Goal: Task Accomplishment & Management: Manage account settings

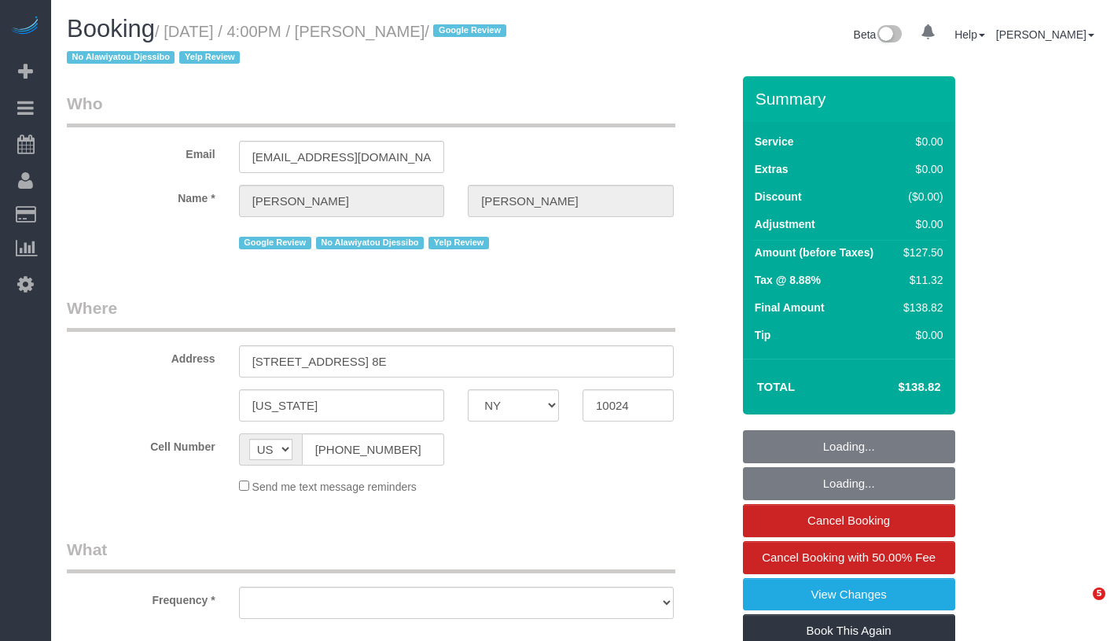
select select "NY"
select select "number:89"
select select "number:90"
select select "number:15"
select select "number:5"
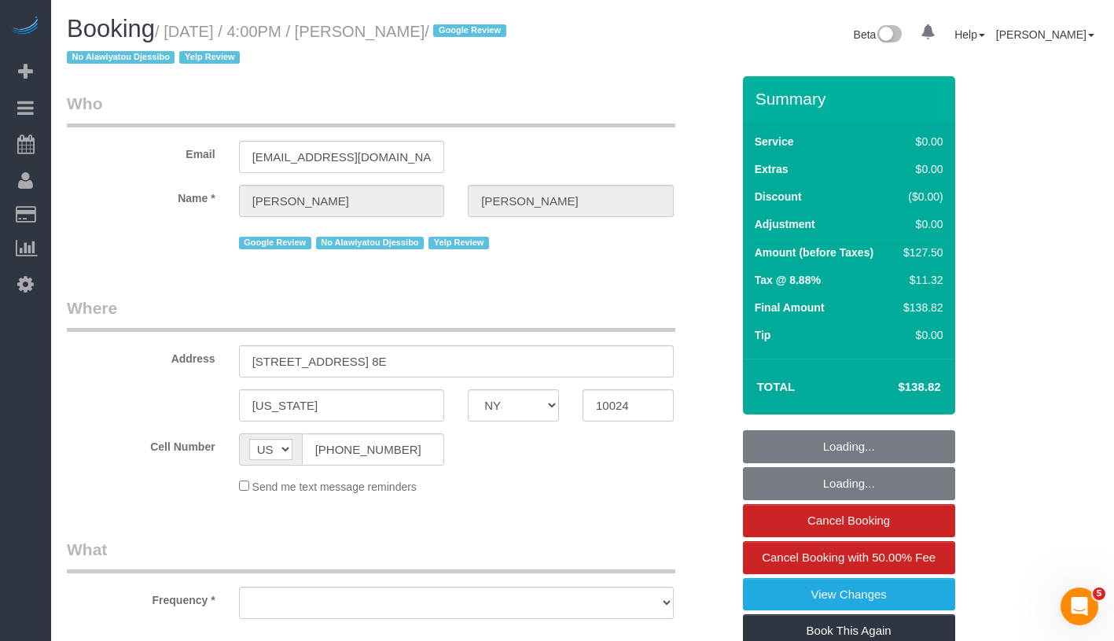
select select "number:21"
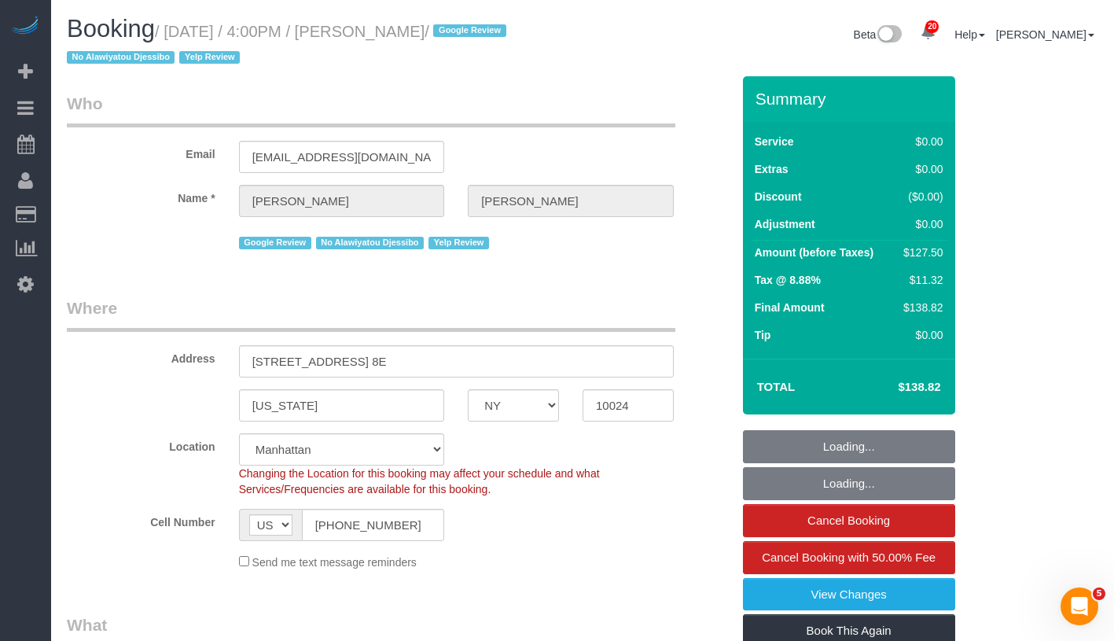
select select "object:1102"
select select "string:stripe-pm_1S2Jmi4VGloSiKo7dhJizWpP"
select select "1"
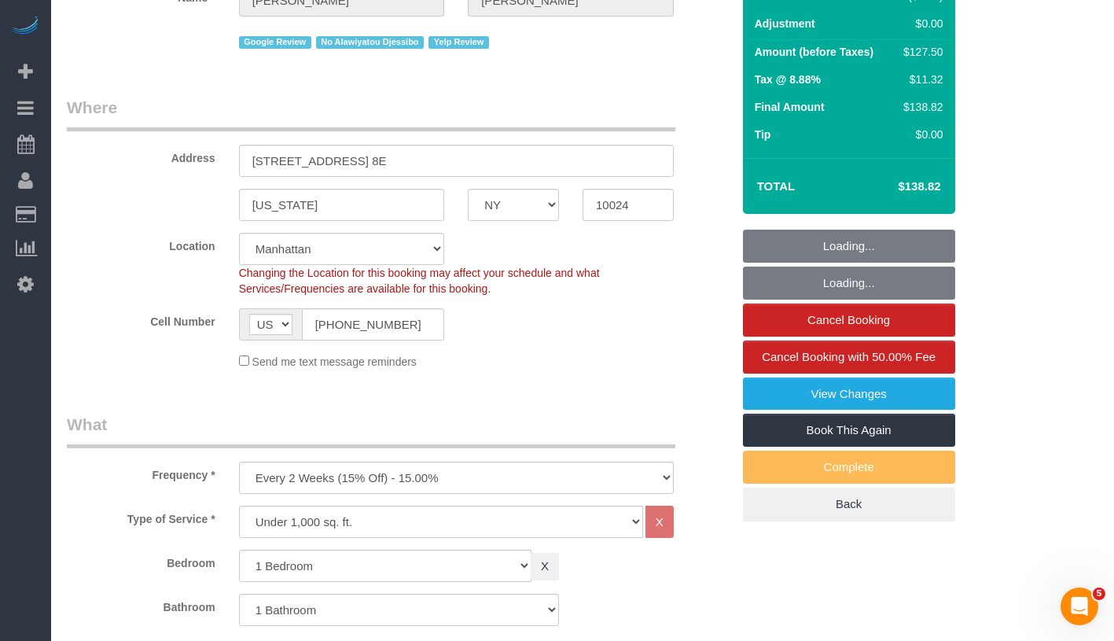
select select "1"
select select "spot1"
select select "object:1574"
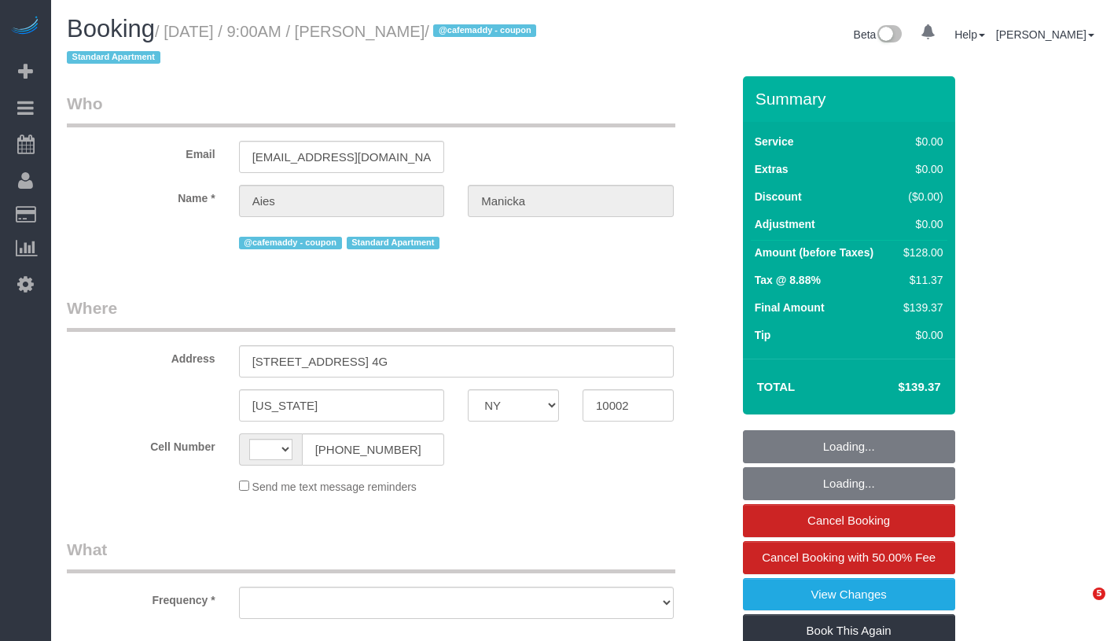
select select "NY"
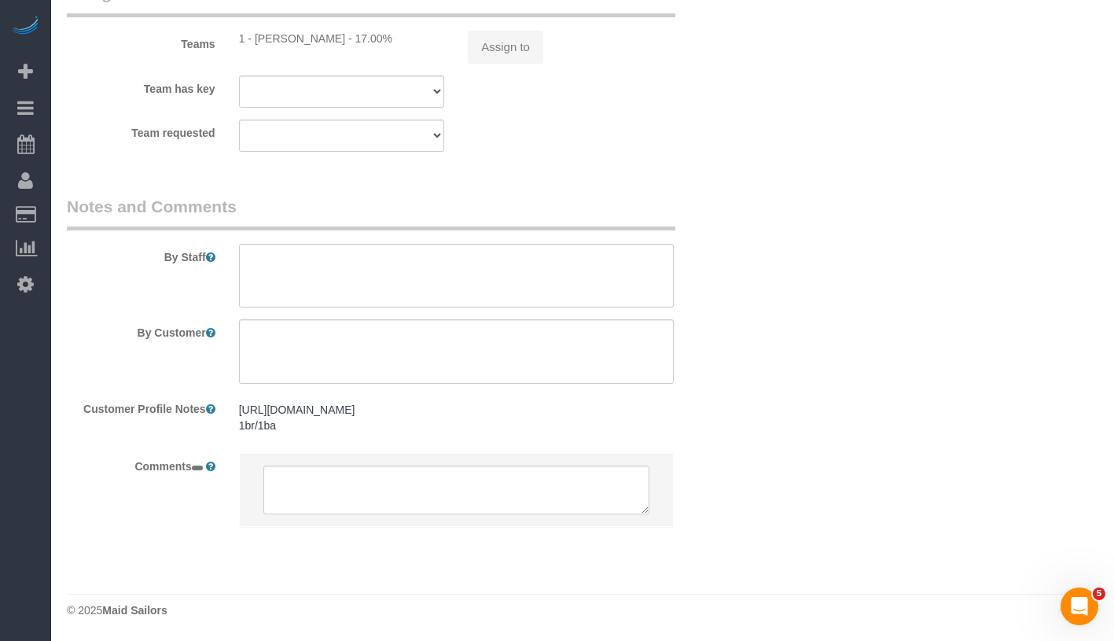
select select "string:[GEOGRAPHIC_DATA]"
select select "object:808"
select select "number:89"
select select "number:90"
select select "number:15"
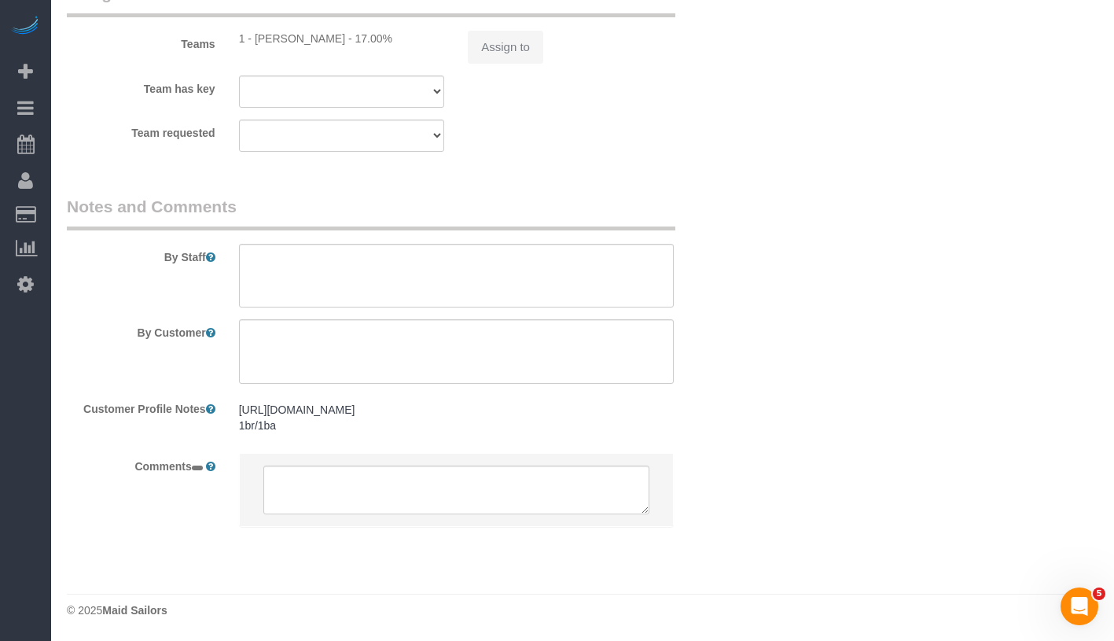
select select "number:5"
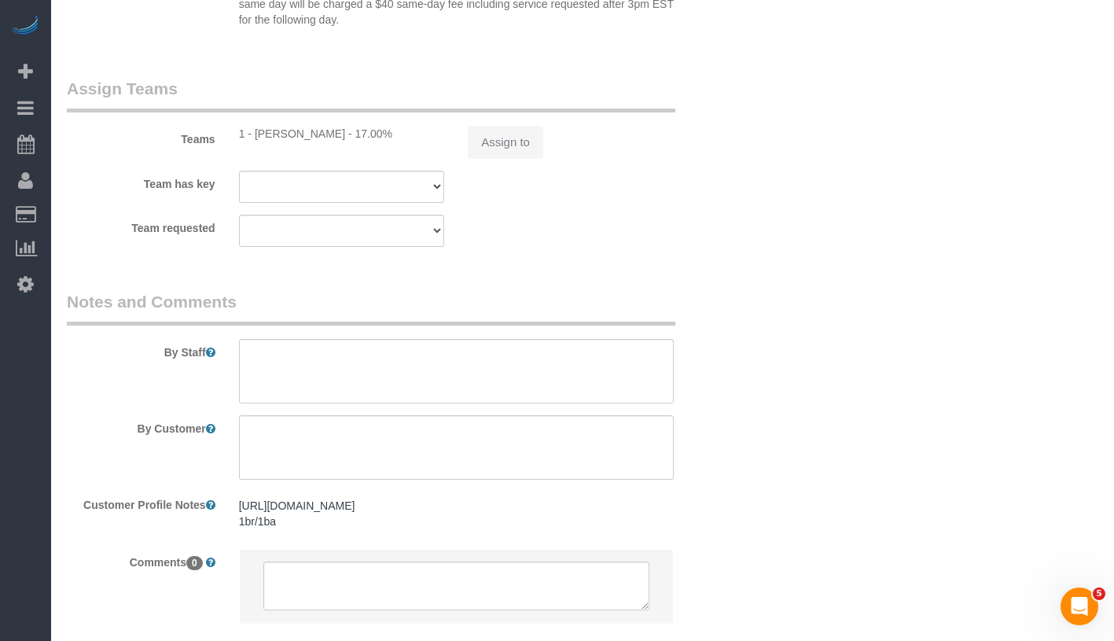
select select "string:stripe-pm_1S82zy4VGloSiKo7IGg8KQQy"
select select "1"
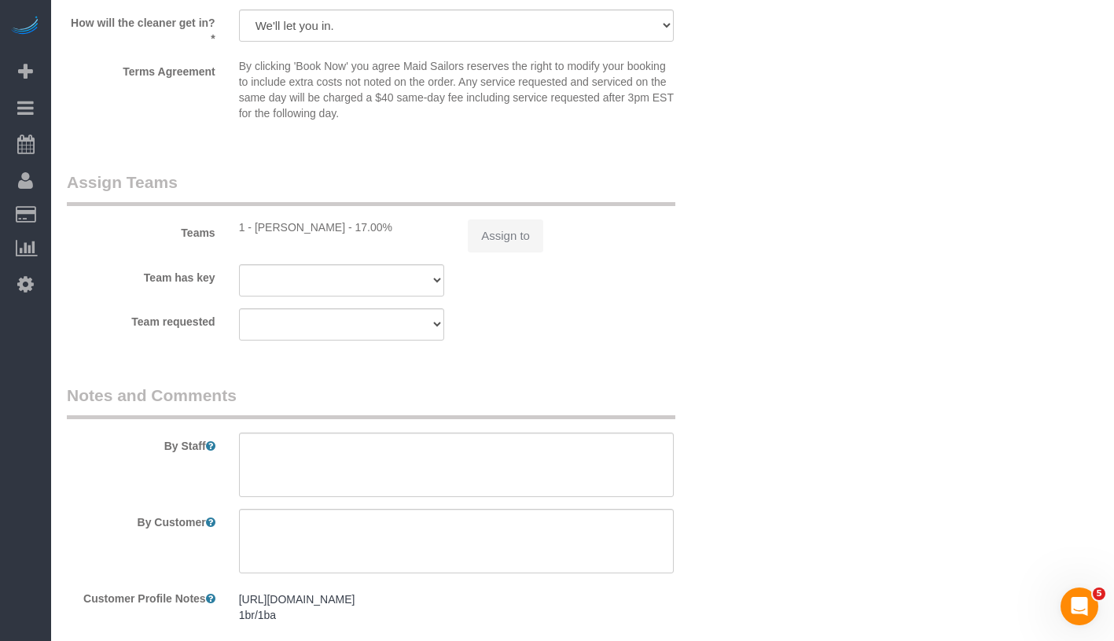
select select "object:1062"
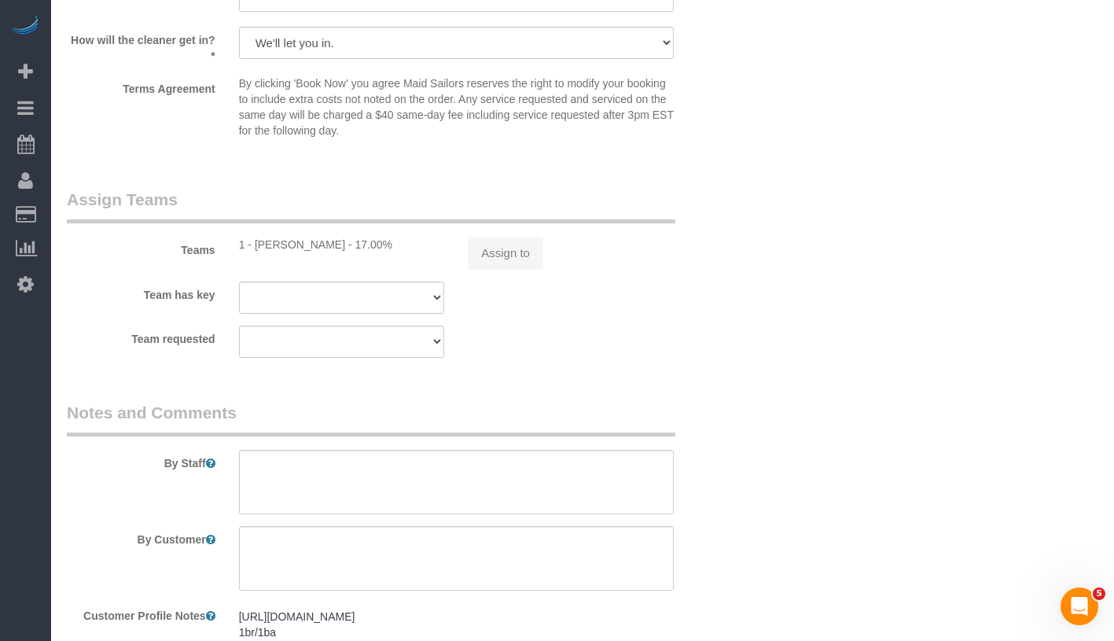
scroll to position [1931, 0]
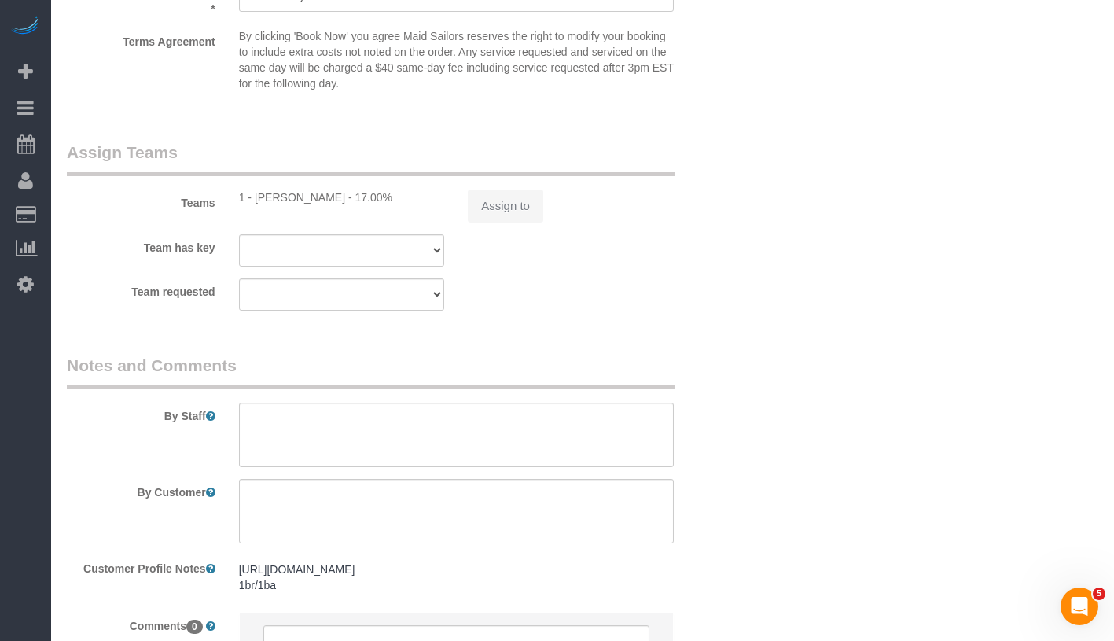
select select "spot1"
select select "1"
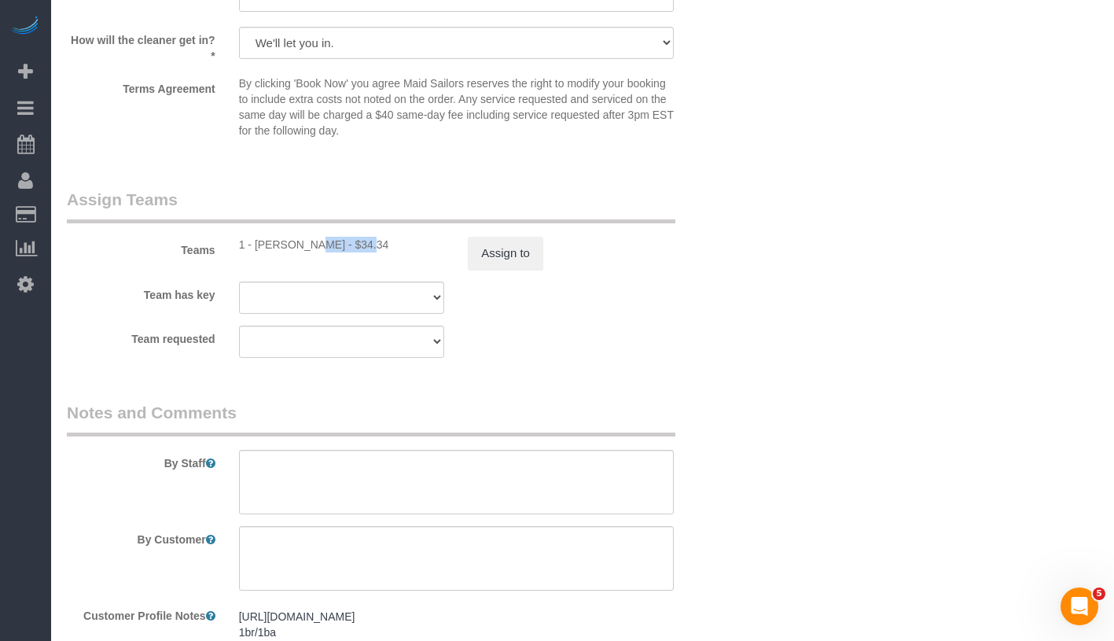
drag, startPoint x: 256, startPoint y: 244, endPoint x: 308, endPoint y: 249, distance: 52.2
click at [308, 249] on div "1 - Ingrid Malasi - $34.34" at bounding box center [342, 245] width 206 height 16
drag, startPoint x: 252, startPoint y: 244, endPoint x: 318, endPoint y: 250, distance: 65.5
click at [318, 250] on div "1 - Ingrid Malasi - $34.34" at bounding box center [342, 245] width 206 height 16
copy div "Ingrid Malasi"
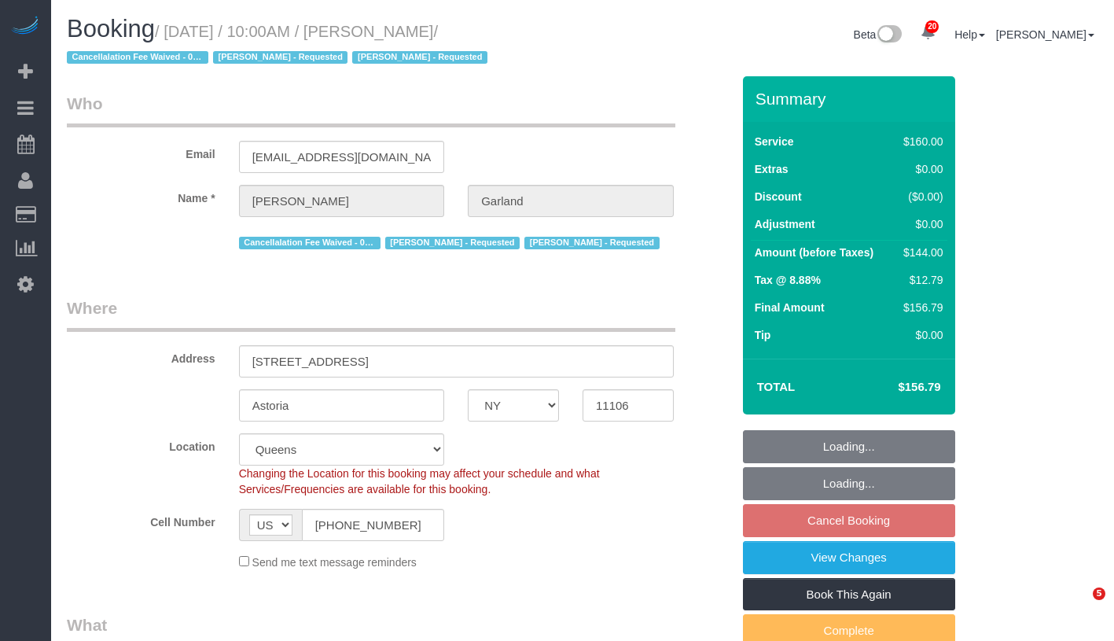
select select "NY"
select select "number:89"
select select "number:90"
select select "number:15"
select select "number:5"
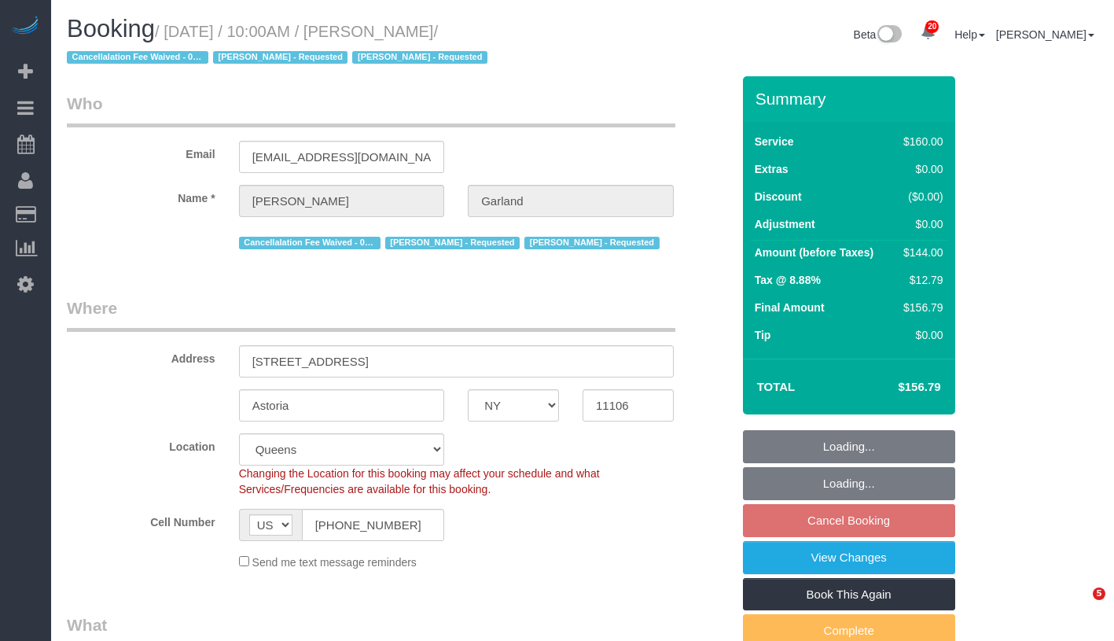
select select "object:1458"
select select "spot3"
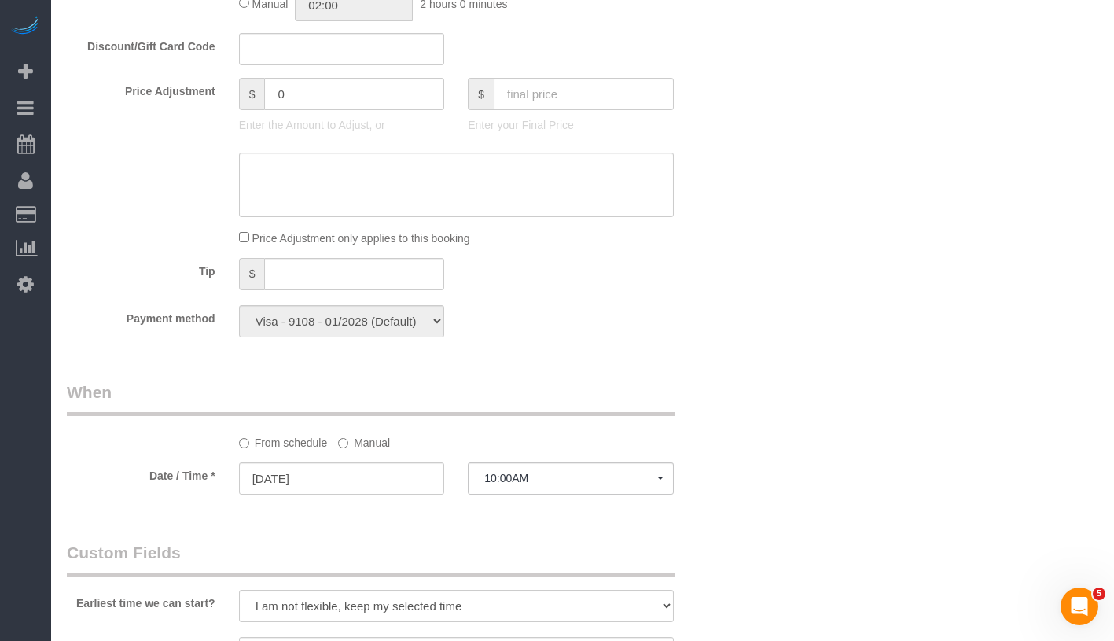
scroll to position [916, 0]
click at [353, 436] on label "Manual" at bounding box center [364, 436] width 52 height 21
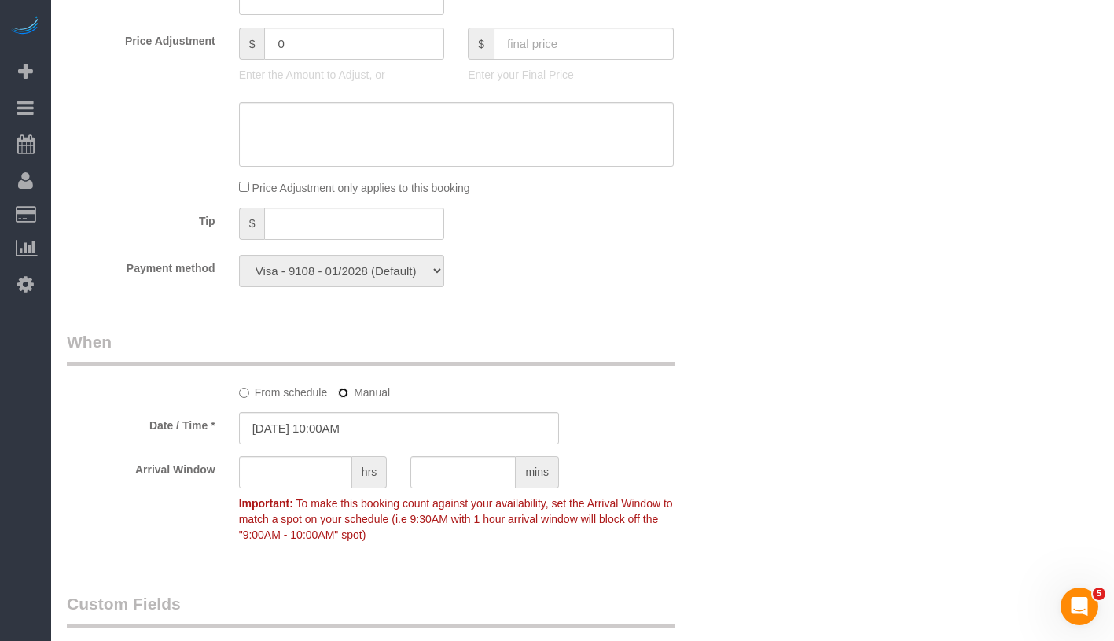
scroll to position [1056, 0]
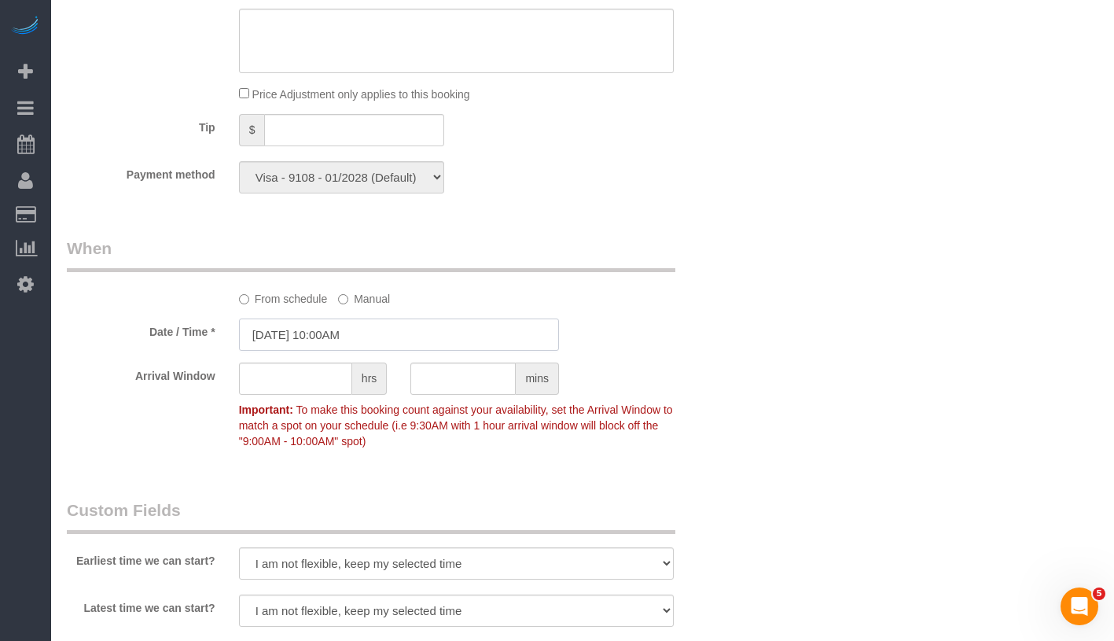
click at [384, 332] on input "09/19/2025 10:00AM" at bounding box center [399, 334] width 320 height 32
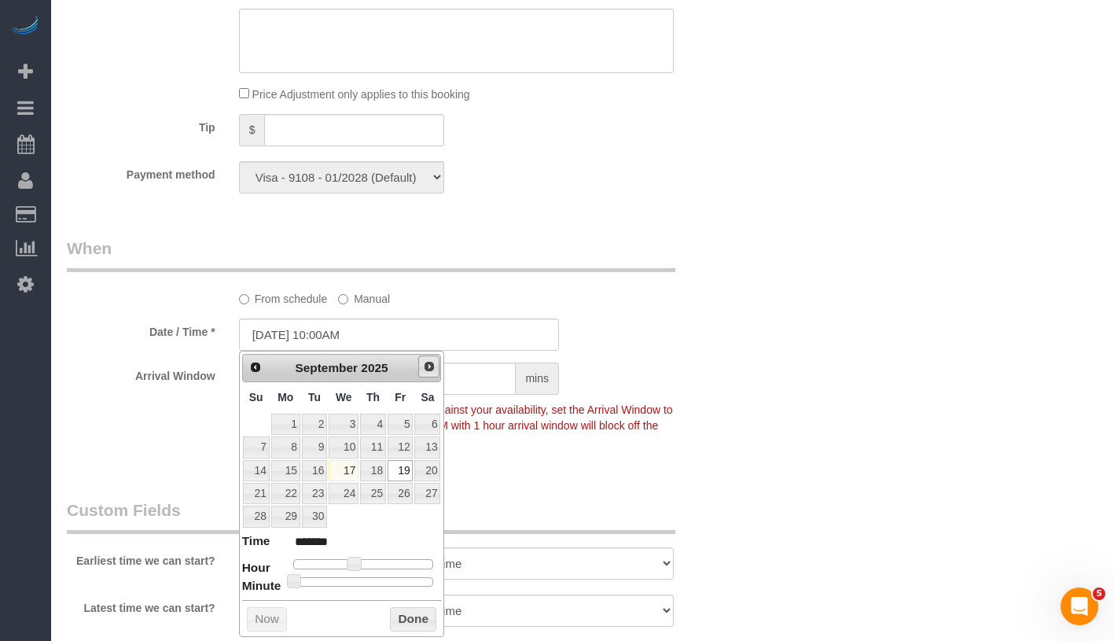
click at [429, 363] on span "Next" at bounding box center [429, 366] width 13 height 13
click at [404, 418] on link "3" at bounding box center [399, 423] width 25 height 21
type input "10/03/2025 11:00AM"
type input "*******"
type input "10/03/2025 12:00PM"
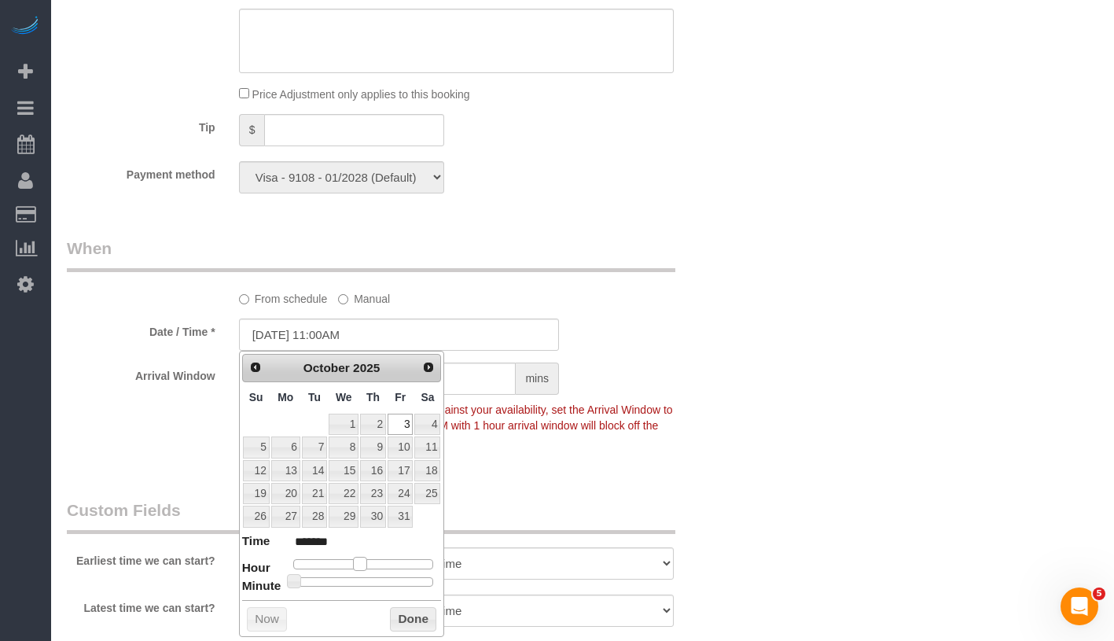
type input "*******"
drag, startPoint x: 350, startPoint y: 562, endPoint x: 364, endPoint y: 563, distance: 14.2
click at [364, 563] on span at bounding box center [366, 563] width 14 height 14
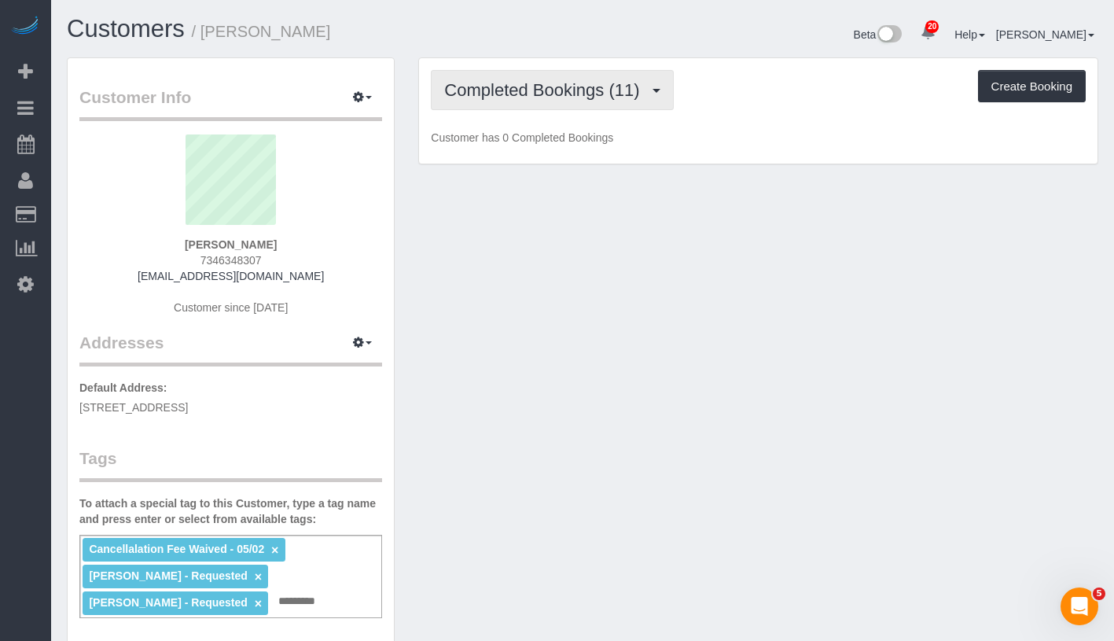
click at [527, 86] on span "Completed Bookings (11)" at bounding box center [545, 90] width 203 height 20
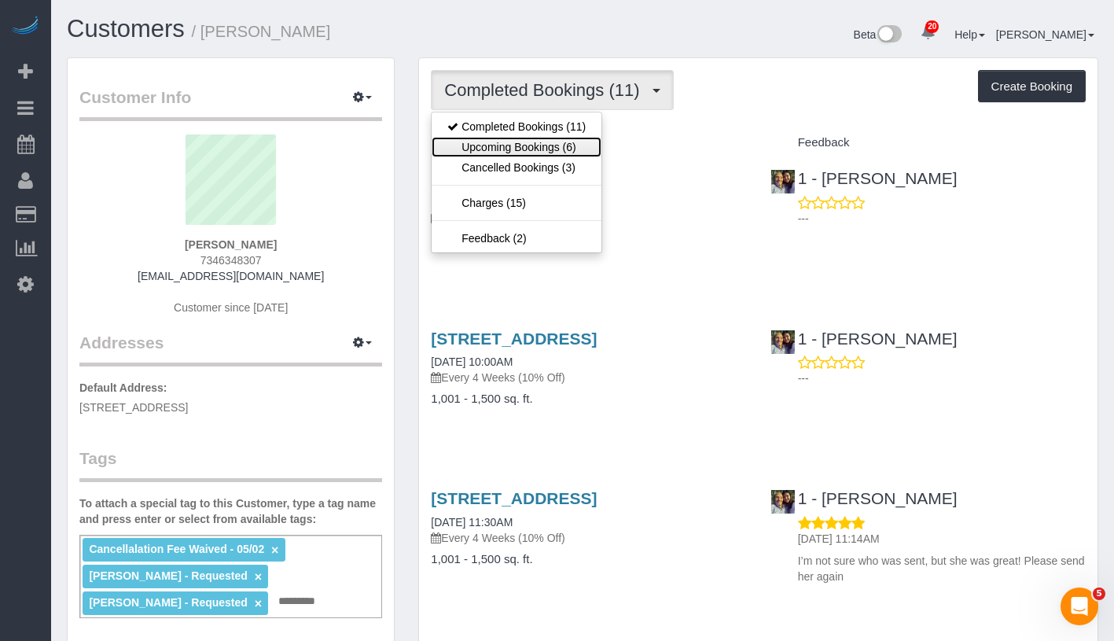
click at [524, 149] on link "Upcoming Bookings (6)" at bounding box center [516, 147] width 170 height 20
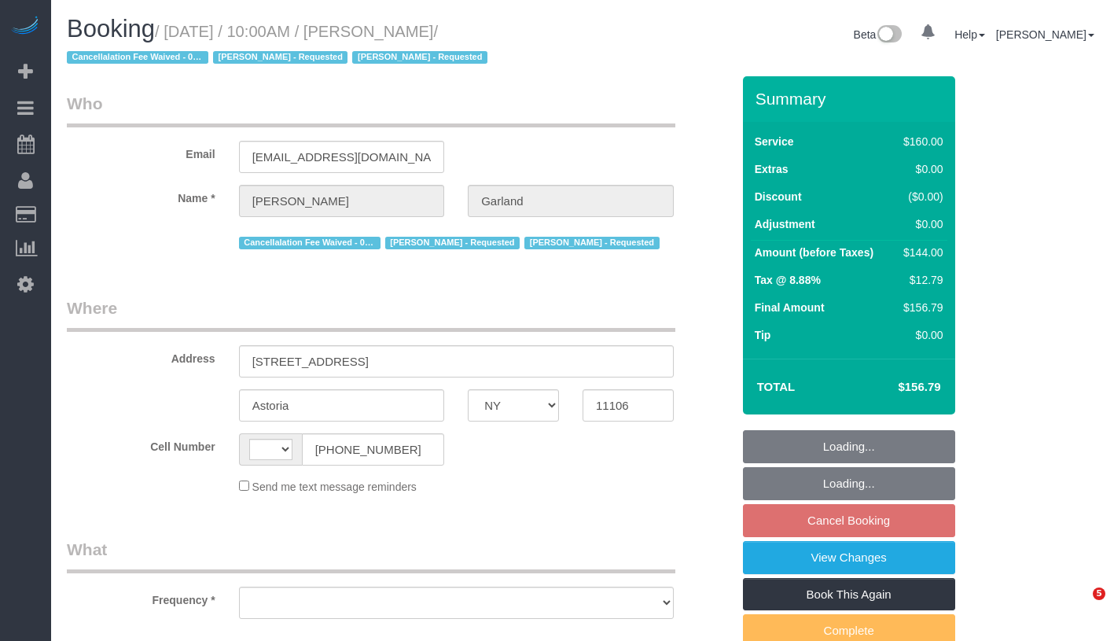
select select "NY"
select select "string:[GEOGRAPHIC_DATA]"
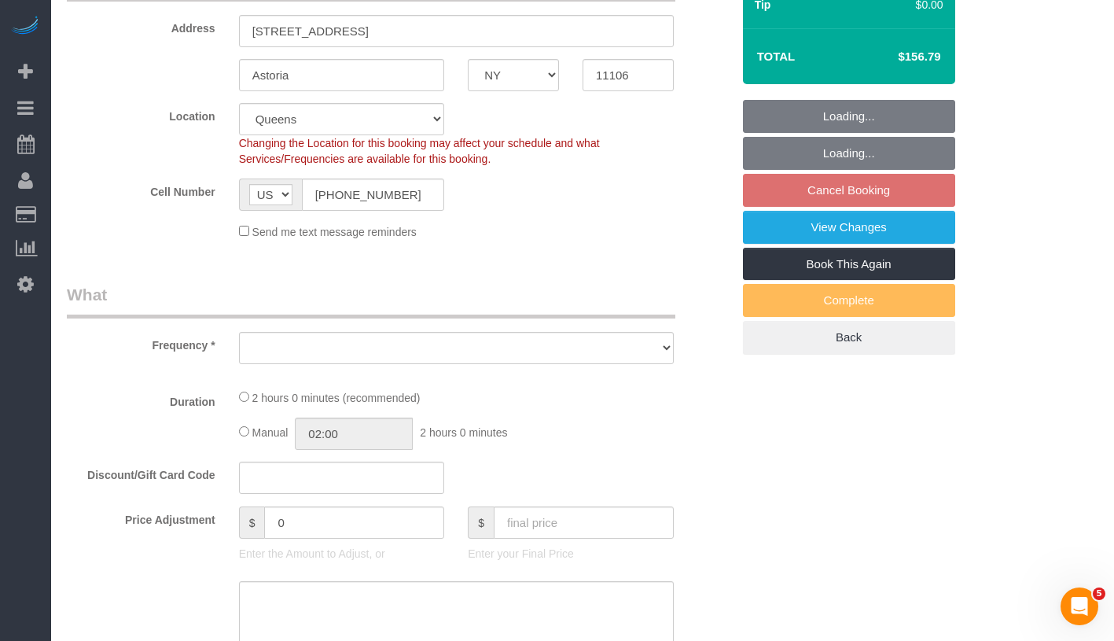
select select "object:810"
select select "string:stripe-pm_1Pd2G44VGloSiKo7Xj73QInV"
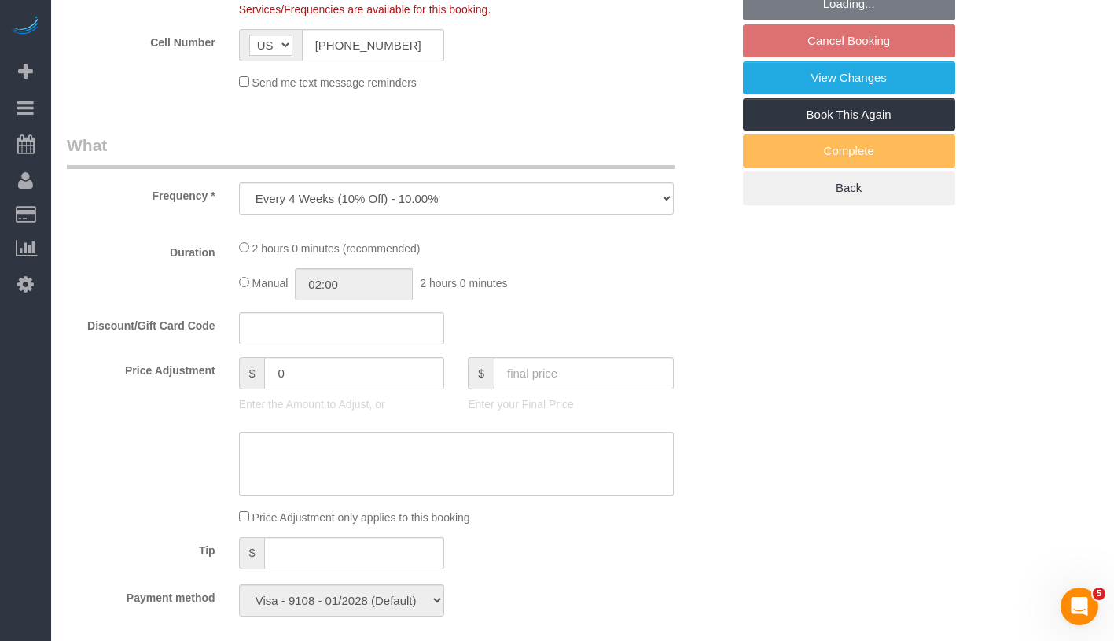
select select "number:89"
select select "number:90"
select select "number:15"
select select "number:5"
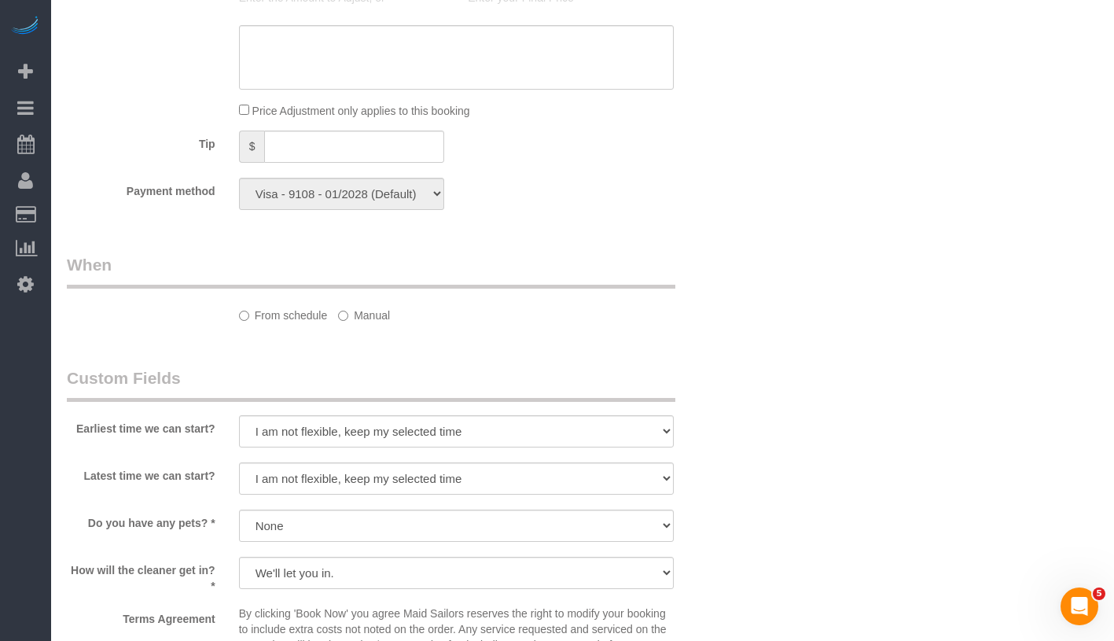
select select "object:959"
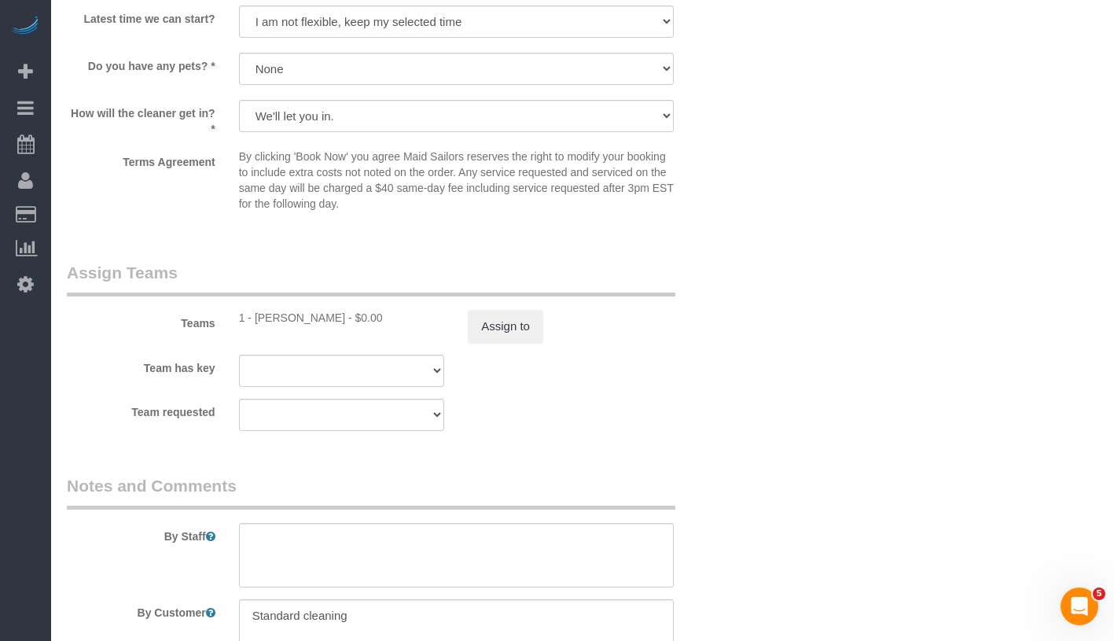
select select "spot3"
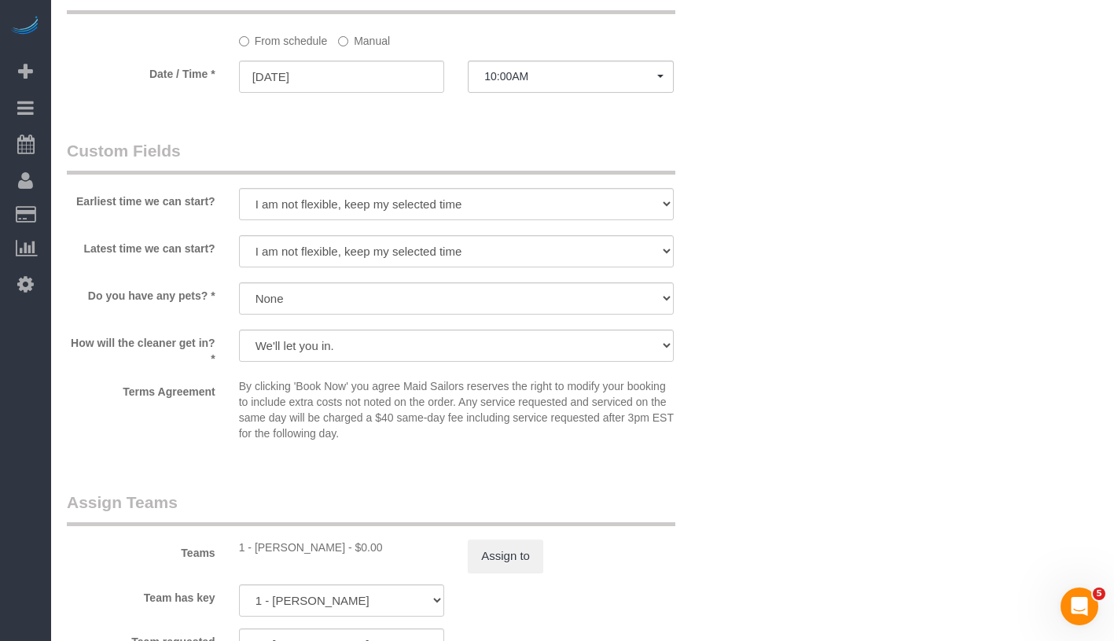
scroll to position [1159, 0]
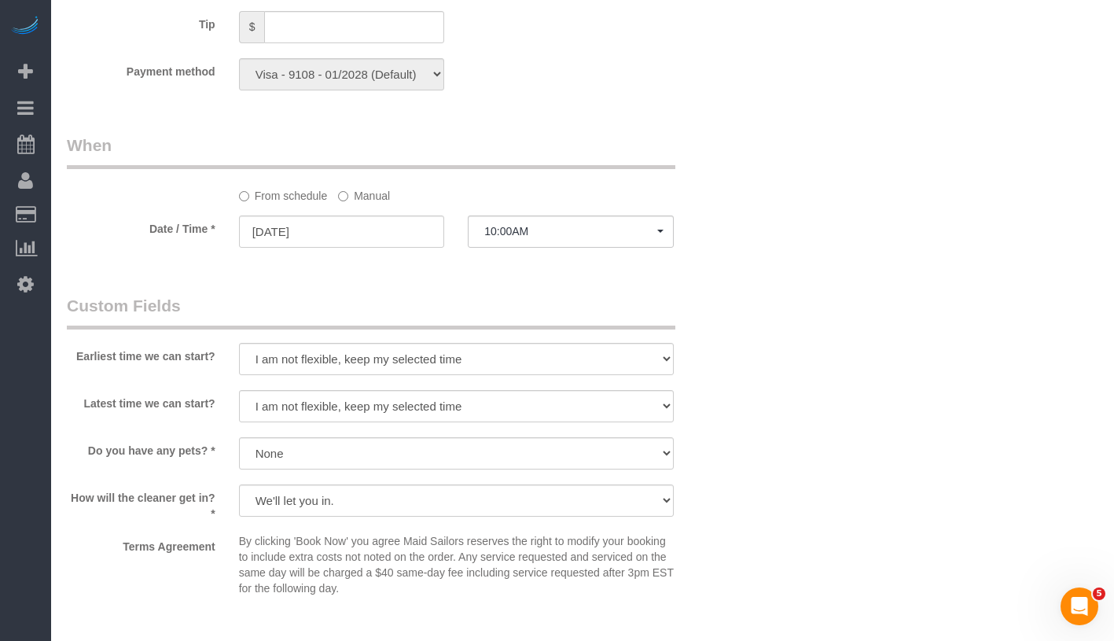
click at [389, 201] on label "Manual" at bounding box center [364, 192] width 52 height 21
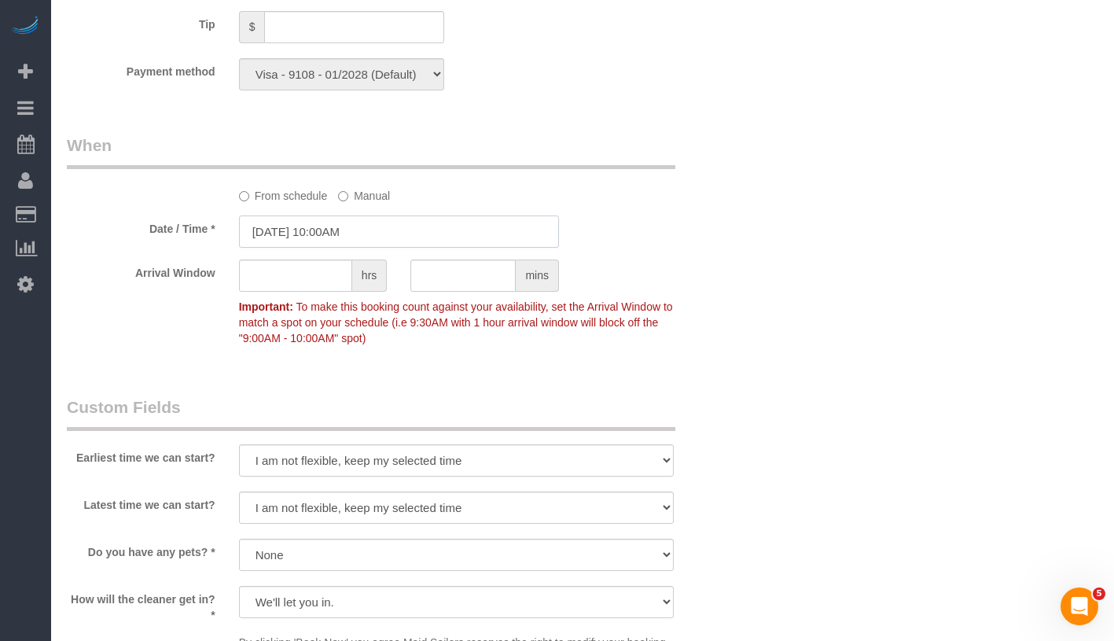
click at [400, 228] on input "09/19/2025 10:00AM" at bounding box center [399, 231] width 320 height 32
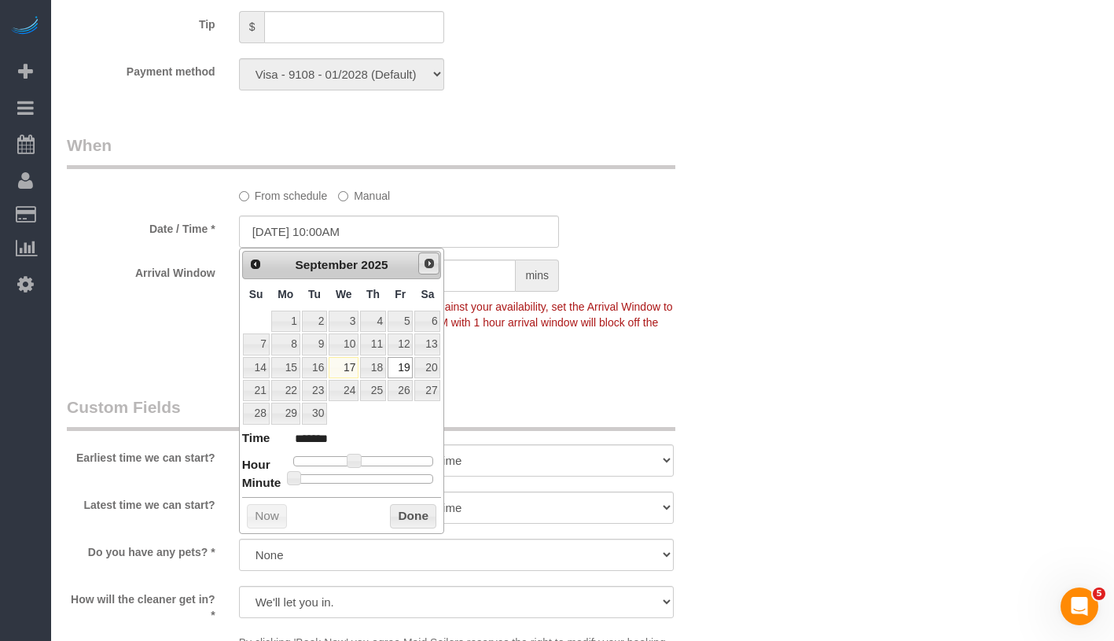
click at [426, 265] on span "Next" at bounding box center [429, 263] width 13 height 13
click at [402, 321] on link "3" at bounding box center [399, 320] width 25 height 21
type input "10/03/2025 11:00AM"
type input "*******"
click at [356, 461] on span at bounding box center [360, 460] width 14 height 14
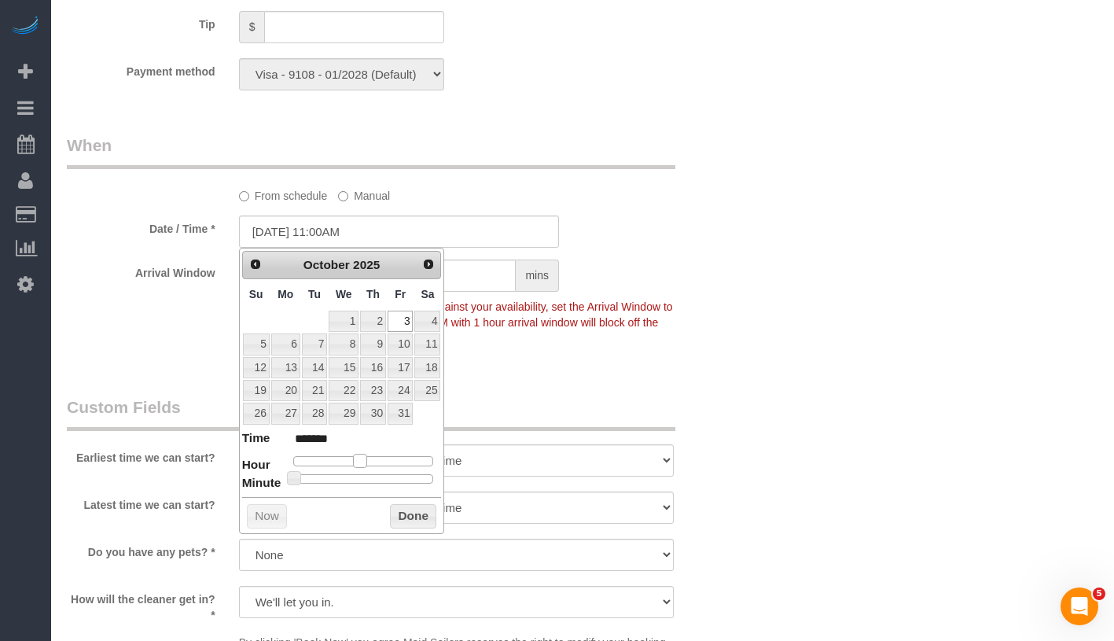
type input "10/03/2025 12:00PM"
type input "*******"
drag, startPoint x: 358, startPoint y: 461, endPoint x: 367, endPoint y: 461, distance: 8.7
click at [367, 461] on span at bounding box center [366, 460] width 14 height 14
click at [418, 515] on button "Done" at bounding box center [413, 516] width 46 height 25
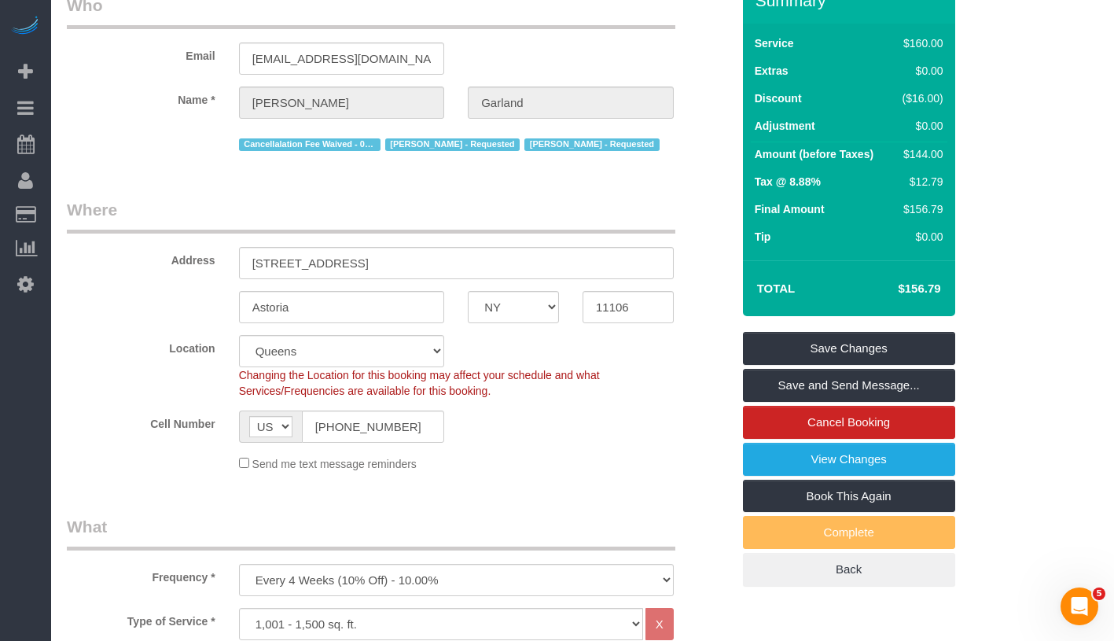
scroll to position [98, 0]
click at [887, 346] on link "Save Changes" at bounding box center [849, 348] width 212 height 33
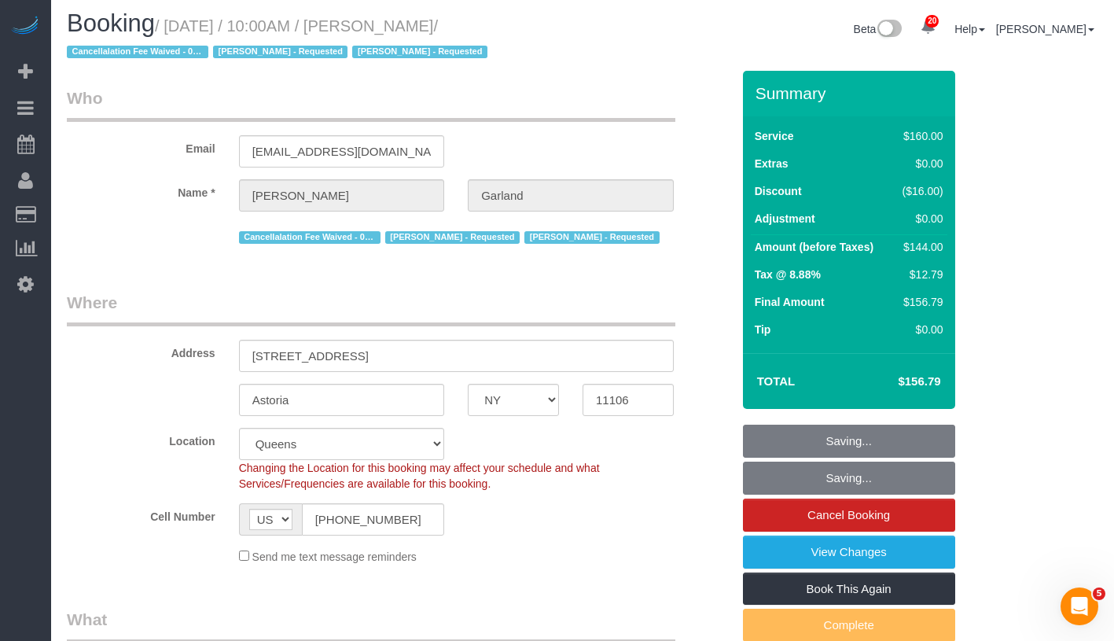
scroll to position [0, 0]
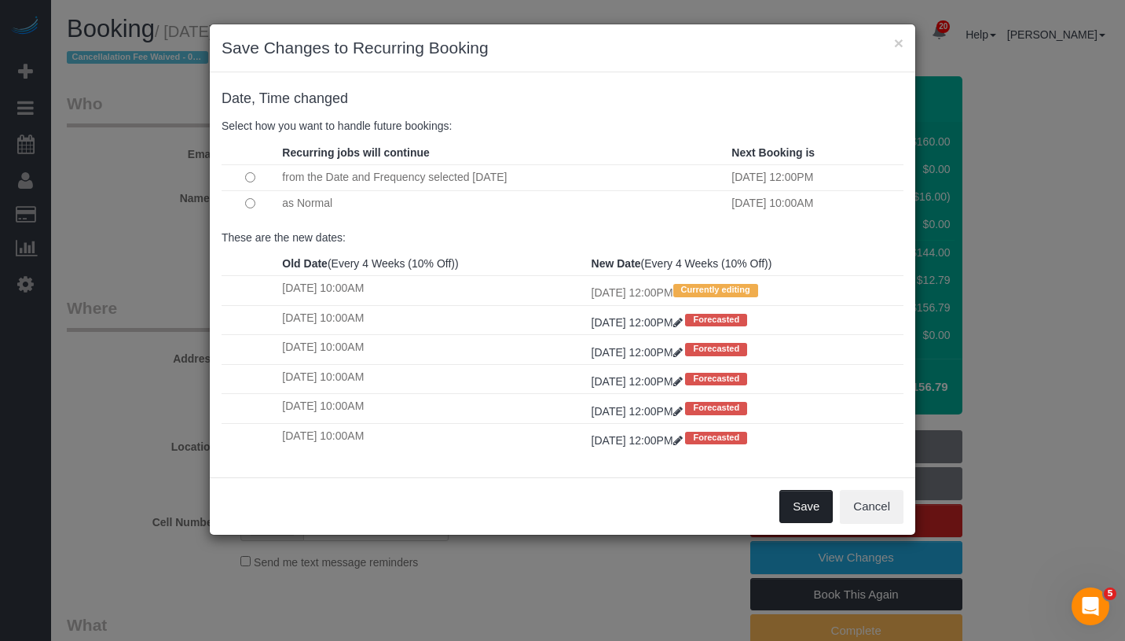
click at [806, 494] on button "Save" at bounding box center [806, 506] width 53 height 33
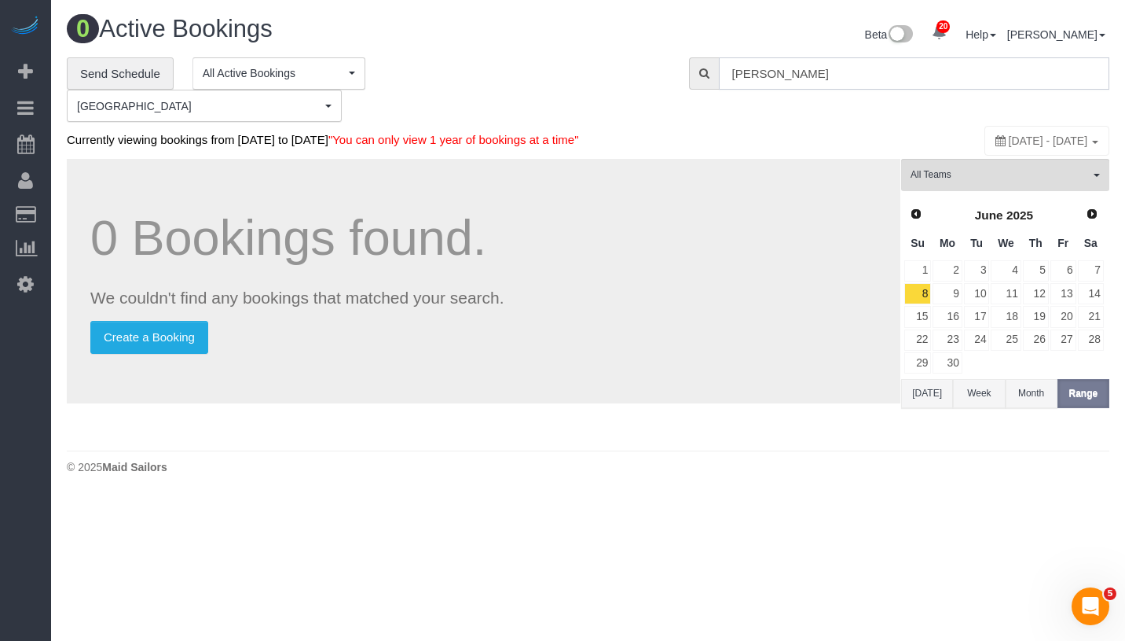
click at [841, 82] on input "Katherine Garland" at bounding box center [914, 73] width 391 height 32
click at [892, 75] on input "Katherine Garland" at bounding box center [914, 73] width 391 height 32
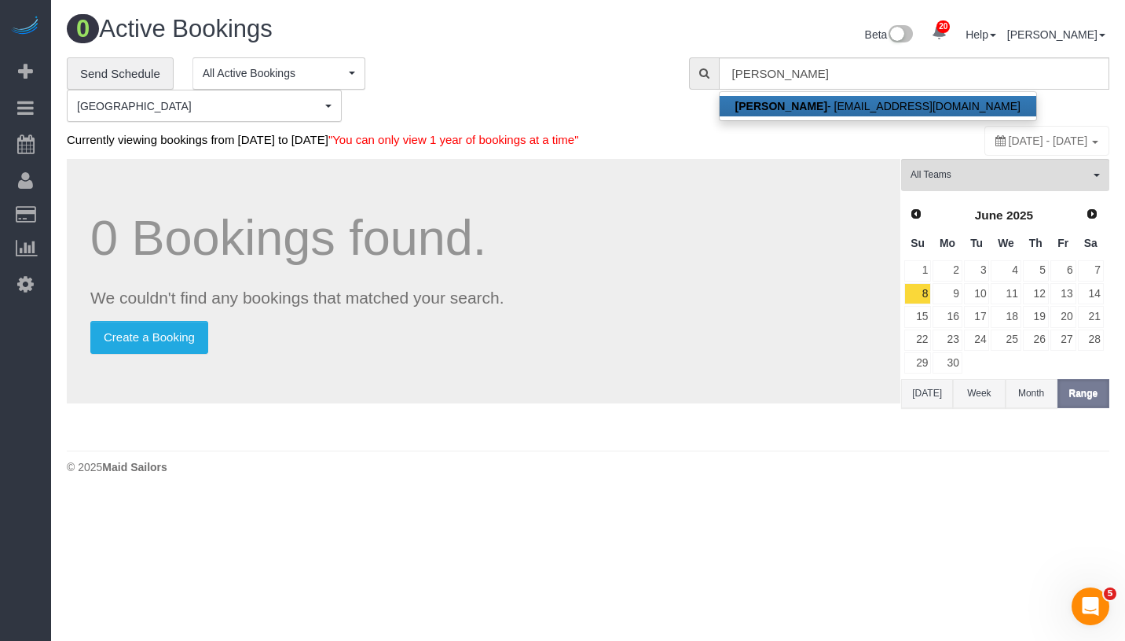
click at [849, 104] on link "Katherine Garland - ktgarlan@gmail.com" at bounding box center [878, 106] width 317 height 20
type input "ktgarlan@gmail.com"
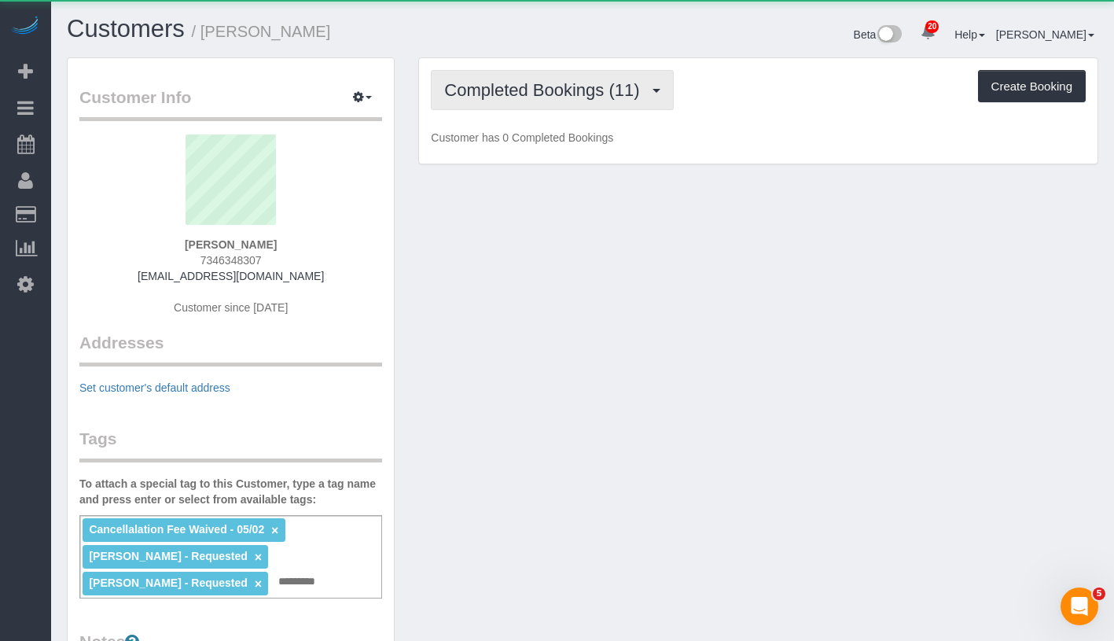
click at [537, 86] on span "Completed Bookings (11)" at bounding box center [545, 90] width 203 height 20
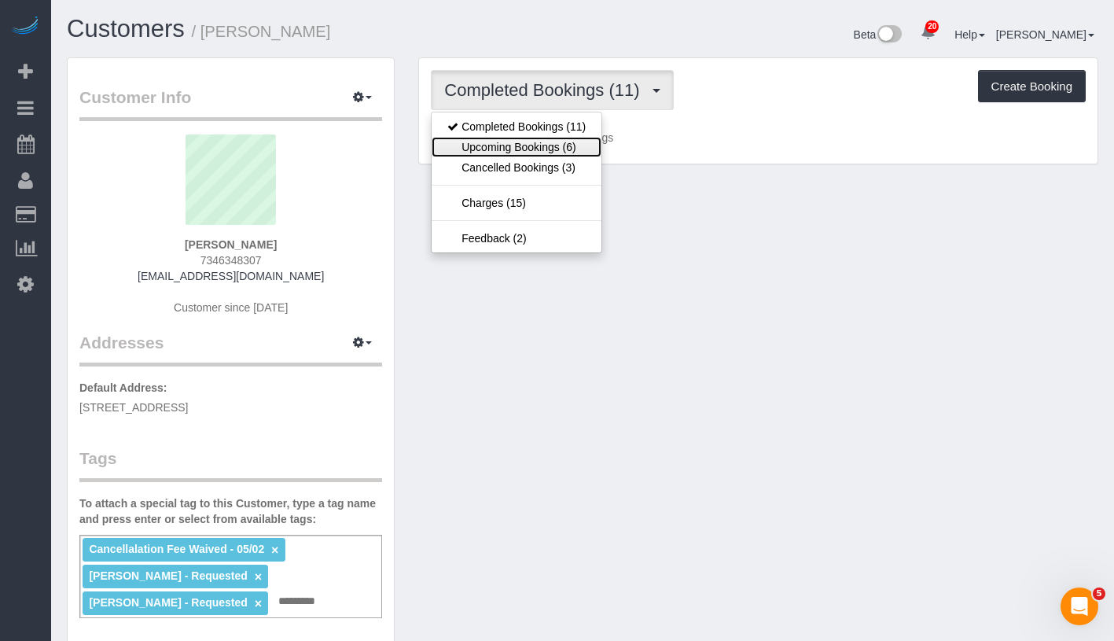
click at [530, 141] on link "Upcoming Bookings (6)" at bounding box center [516, 147] width 170 height 20
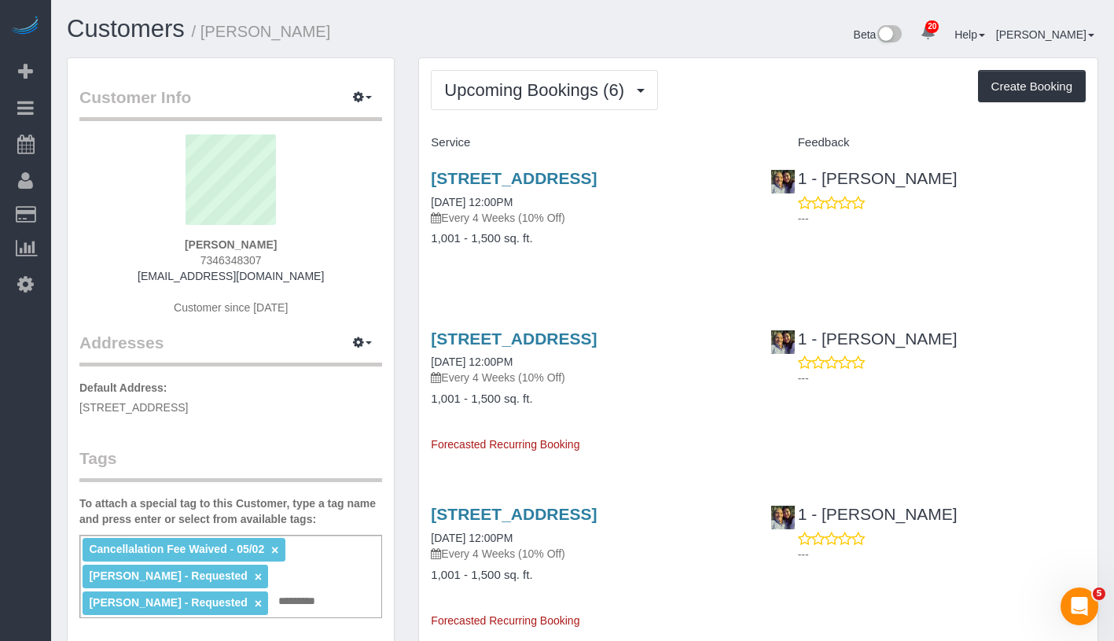
drag, startPoint x: 421, startPoint y: 221, endPoint x: 556, endPoint y: 220, distance: 134.4
click at [556, 220] on div "35-22 32nd Street, Apt 1, Astoria, NY 11106 10/03/2025 12:00PM Every 4 Weeks (1…" at bounding box center [588, 216] width 339 height 121
copy link "10/03/2025 12:00PM"
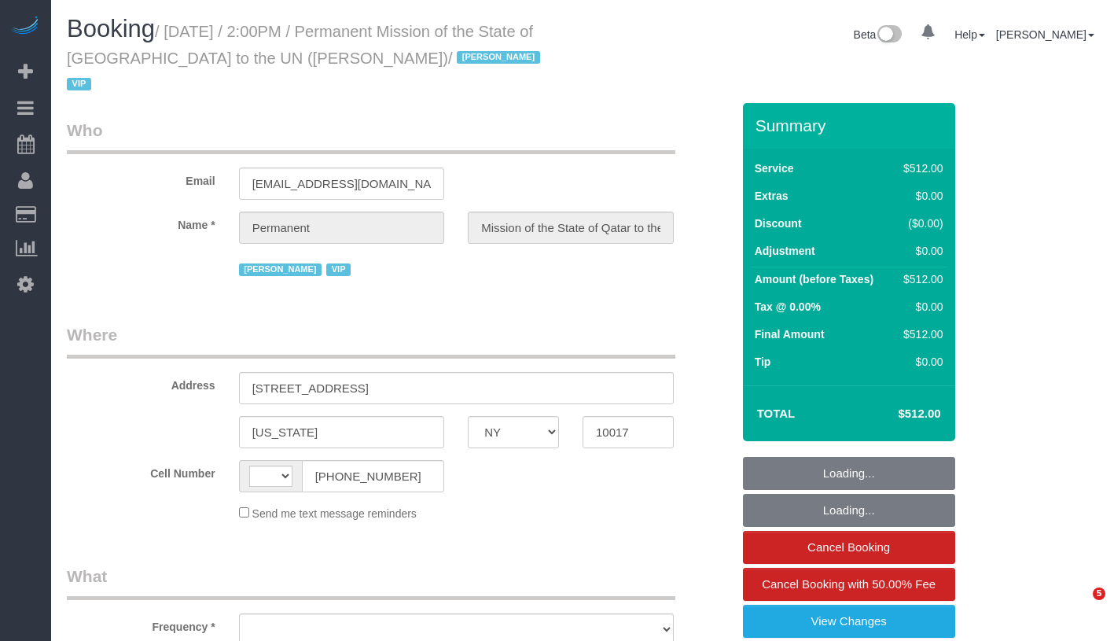
select select "NY"
select select "string:[GEOGRAPHIC_DATA]"
select select "object:816"
select select "480"
select select "spot1"
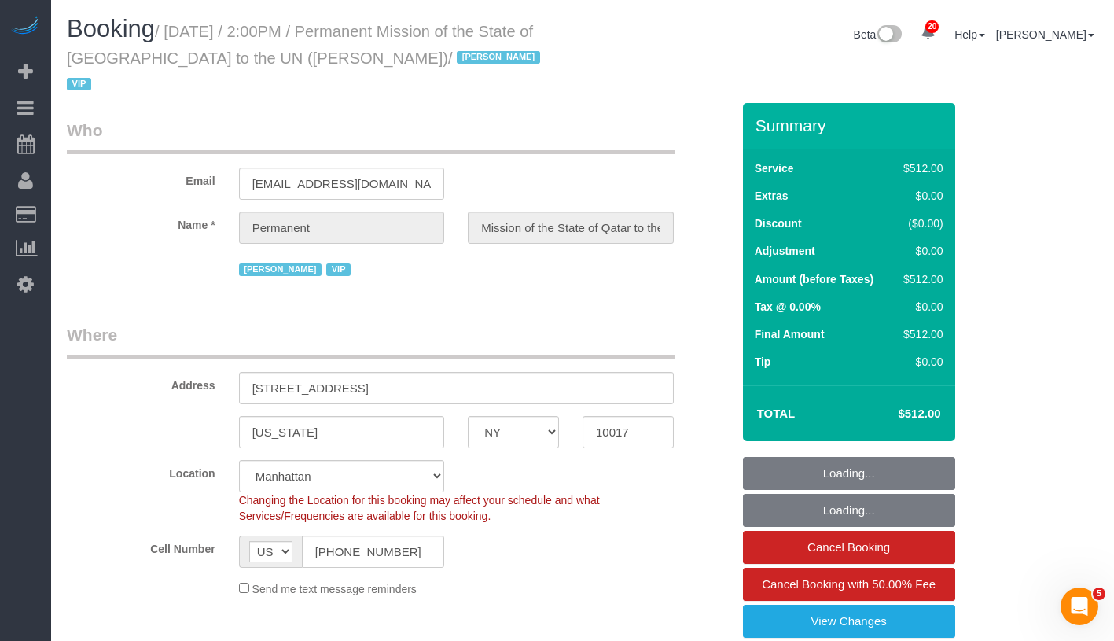
select select "object:1117"
select select "number:89"
select select "number:90"
select select "number:15"
select select "number:7"
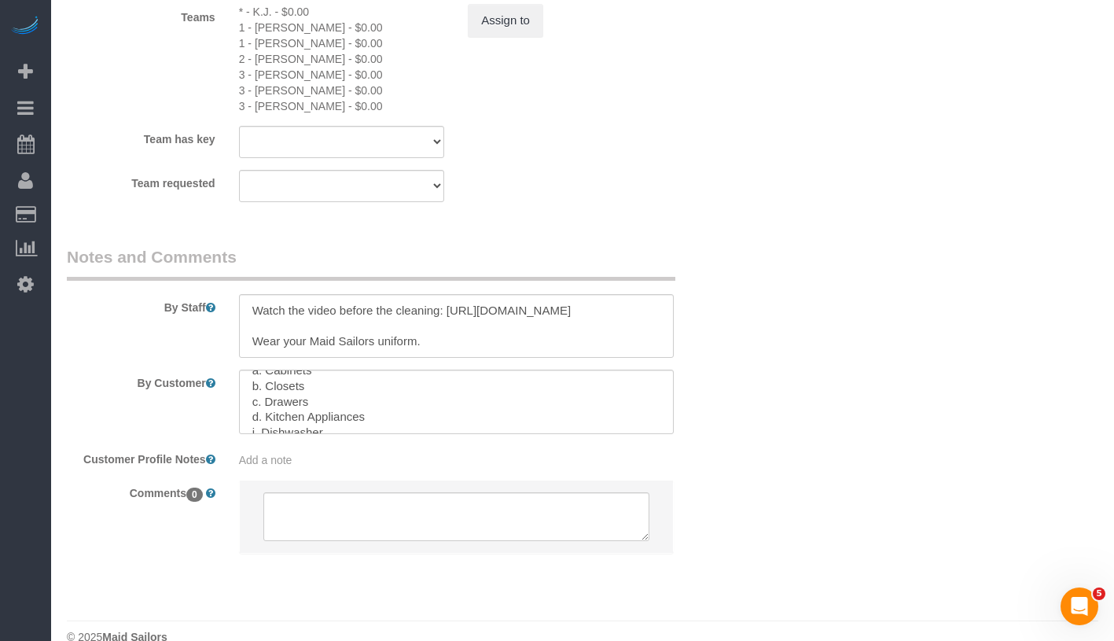
scroll to position [298, 0]
